Goal: Find specific page/section: Find specific page/section

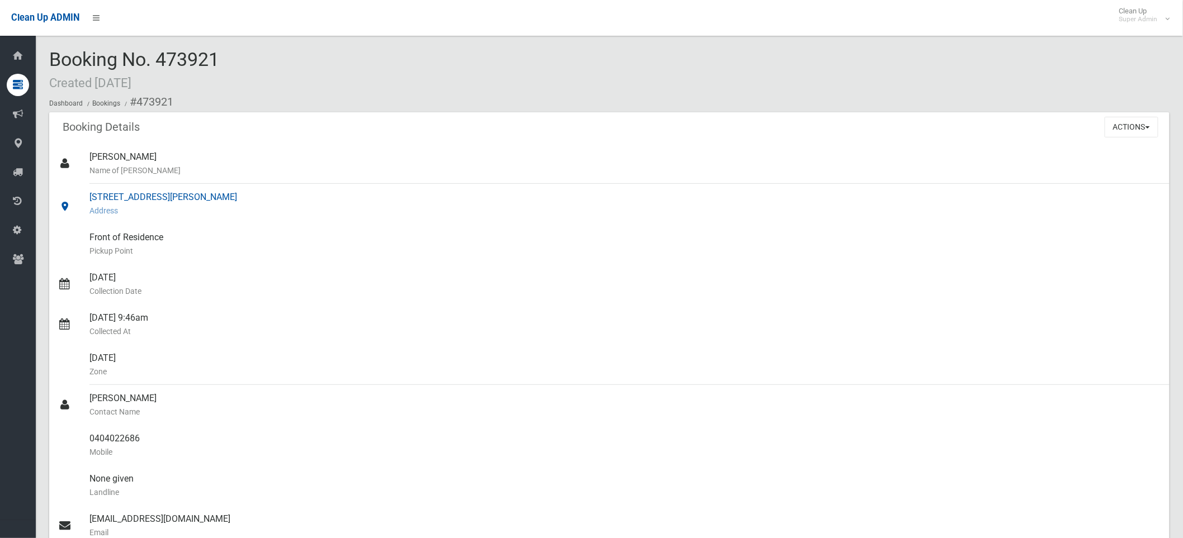
click at [191, 196] on div "4 Peter Crescent, GREENACRE NSW 2190 Address" at bounding box center [624, 204] width 1071 height 40
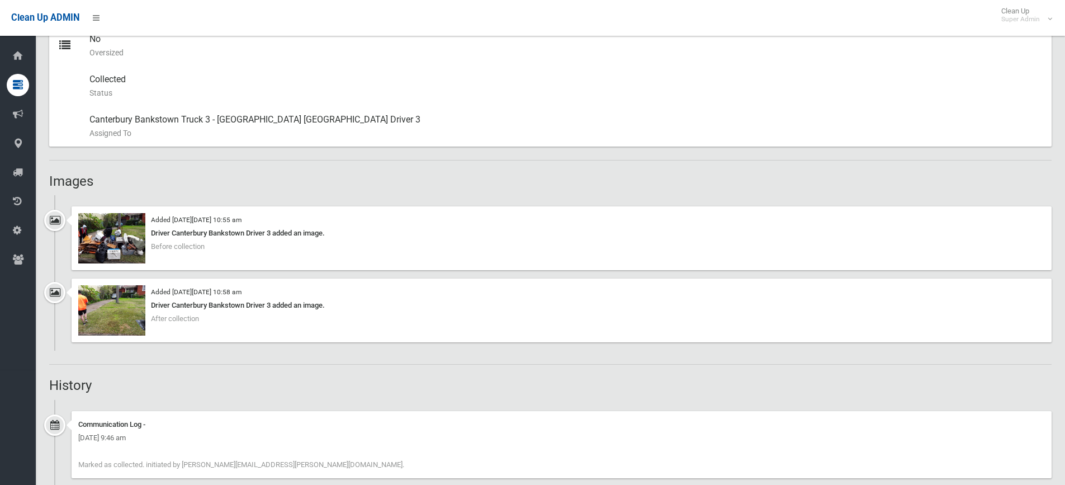
scroll to position [615, 0]
click at [91, 240] on img at bounding box center [111, 237] width 67 height 50
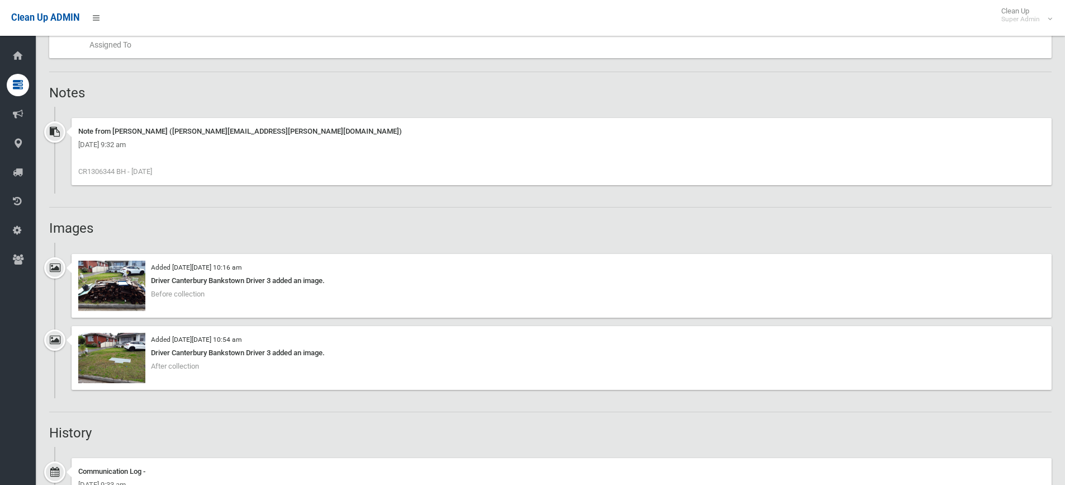
scroll to position [671, 0]
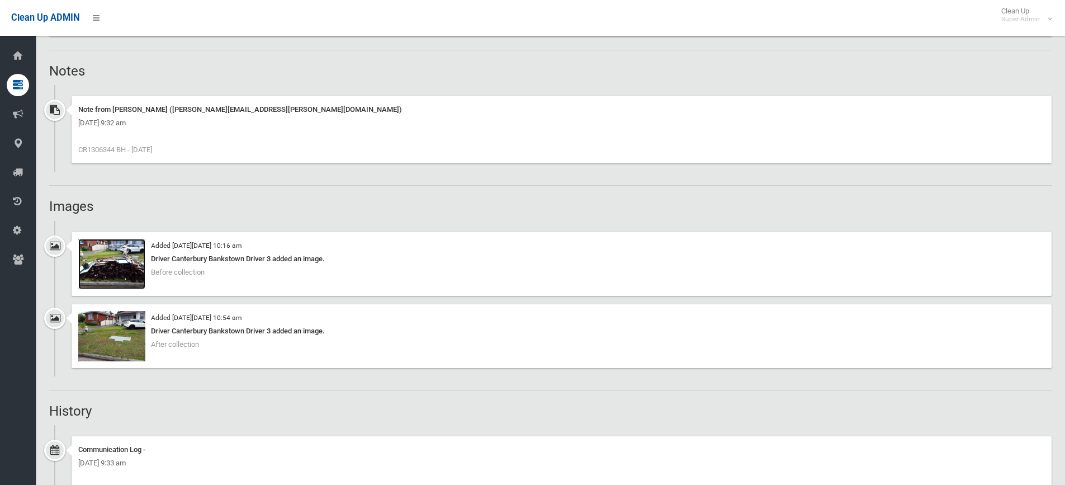
click at [107, 258] on img at bounding box center [111, 264] width 67 height 50
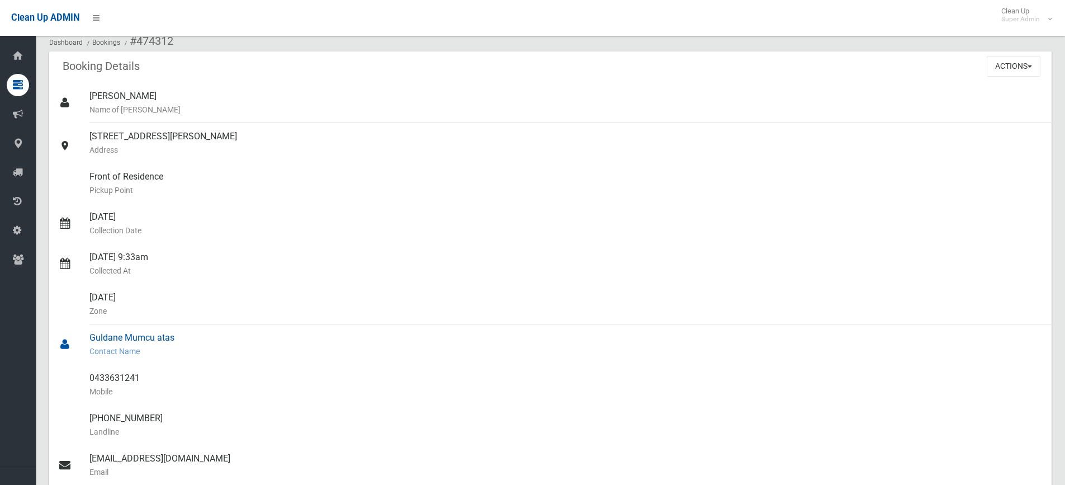
scroll to position [0, 0]
